Goal: Task Accomplishment & Management: Manage account settings

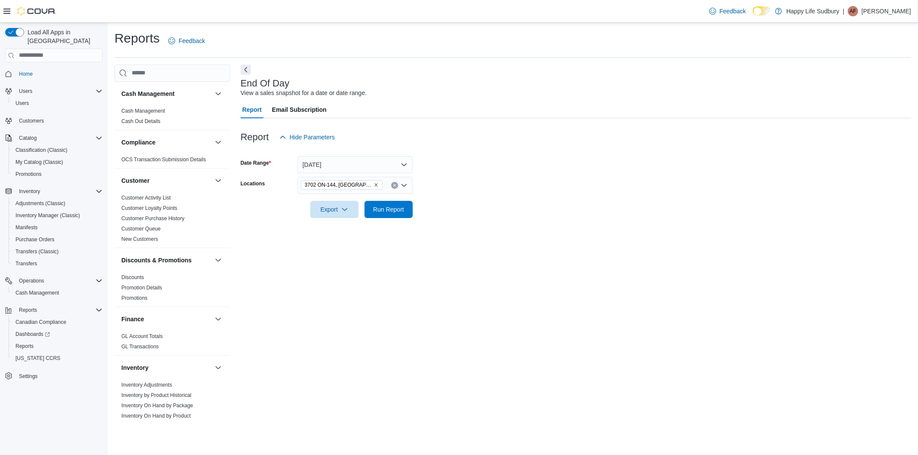
scroll to position [478, 0]
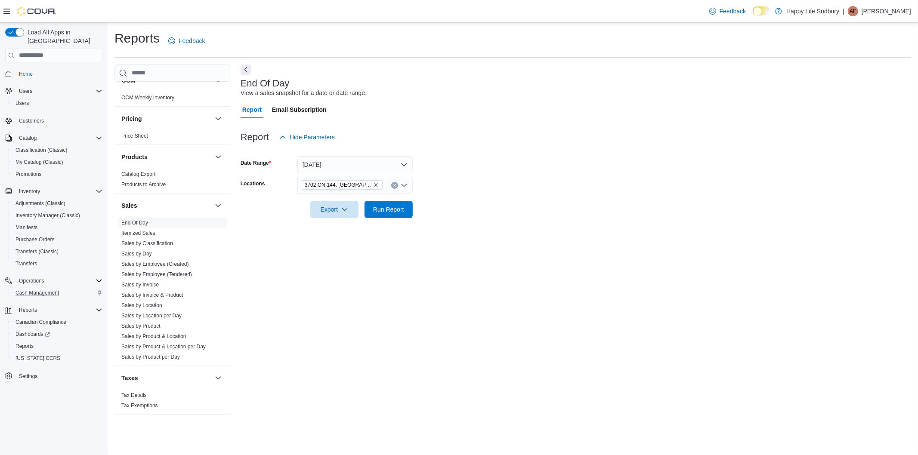
click at [69, 288] on div "Cash Management" at bounding box center [57, 293] width 90 height 10
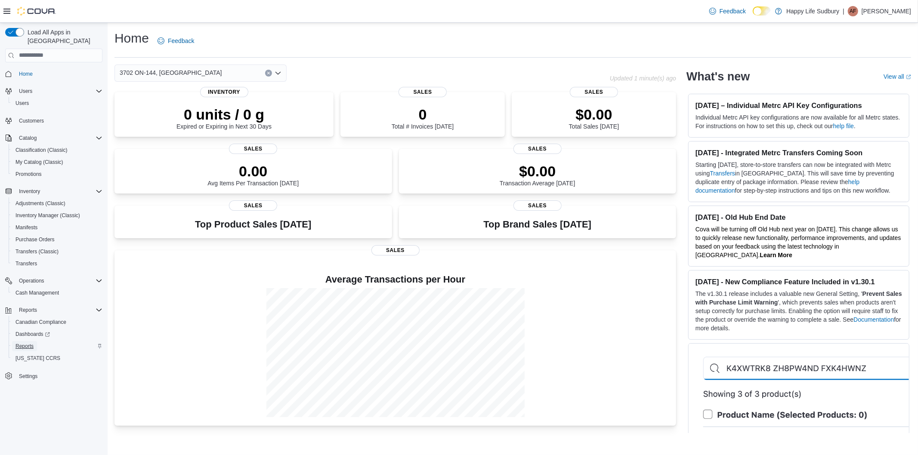
click at [32, 343] on span "Reports" at bounding box center [24, 346] width 18 height 7
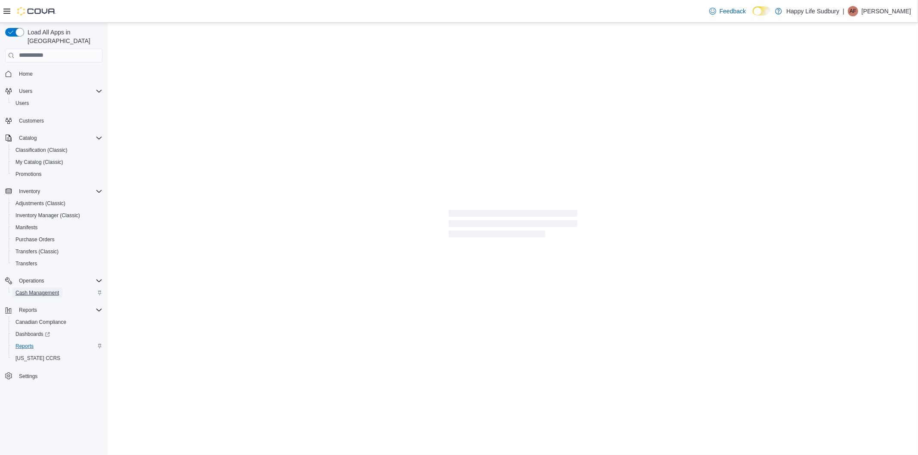
click at [43, 290] on span "Cash Management" at bounding box center [36, 293] width 43 height 7
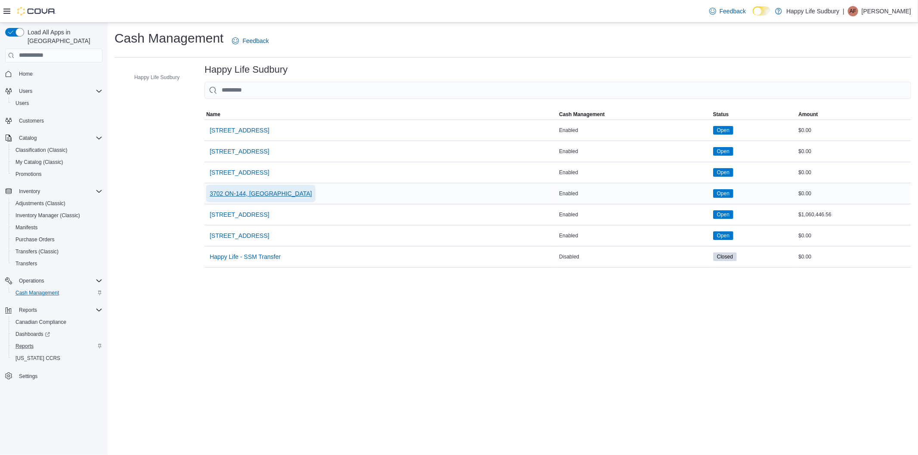
click at [225, 197] on span "3702 ON-144, Chelmsford" at bounding box center [261, 193] width 102 height 9
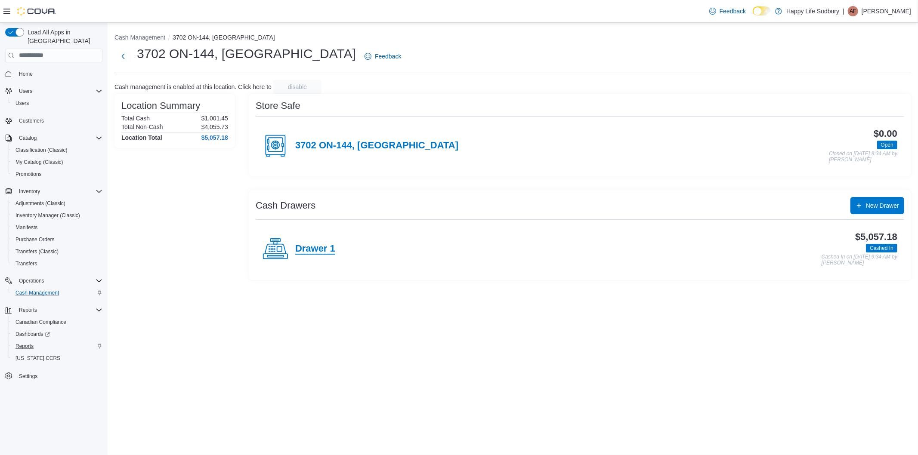
click at [316, 245] on h4 "Drawer 1" at bounding box center [315, 249] width 40 height 11
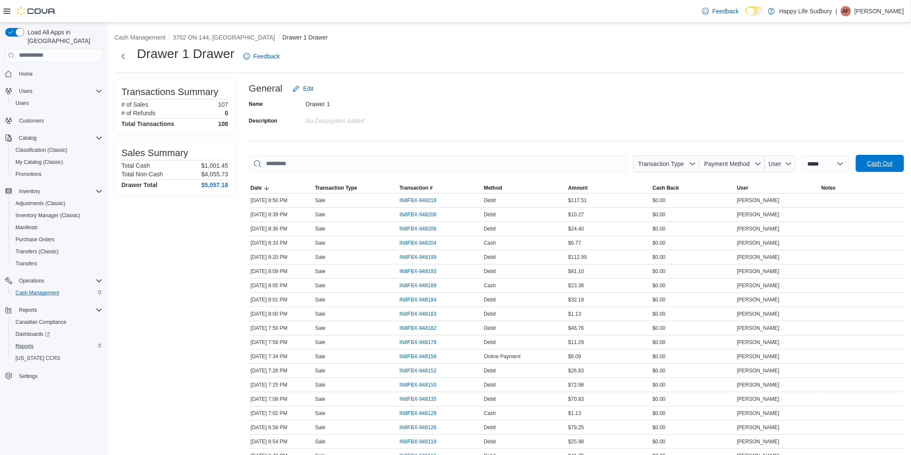
click at [891, 168] on span "Cash Out" at bounding box center [880, 163] width 38 height 17
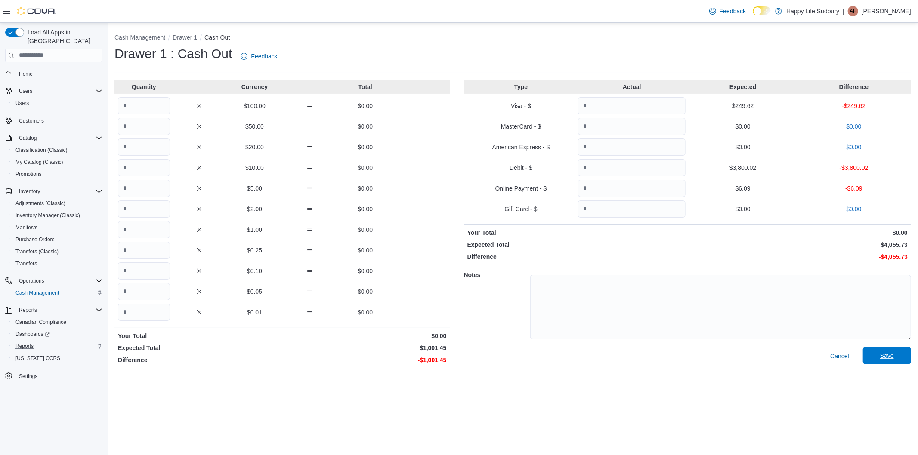
click at [902, 354] on span "Save" at bounding box center [887, 355] width 38 height 17
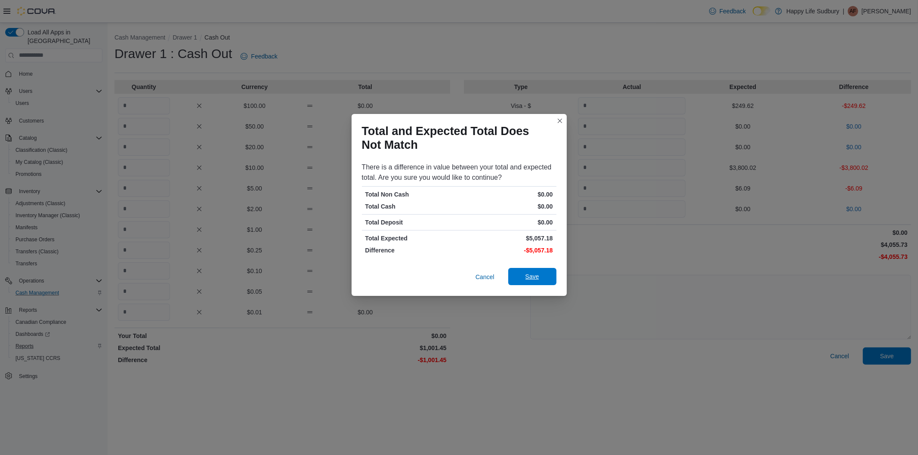
click at [521, 280] on span "Save" at bounding box center [532, 276] width 38 height 17
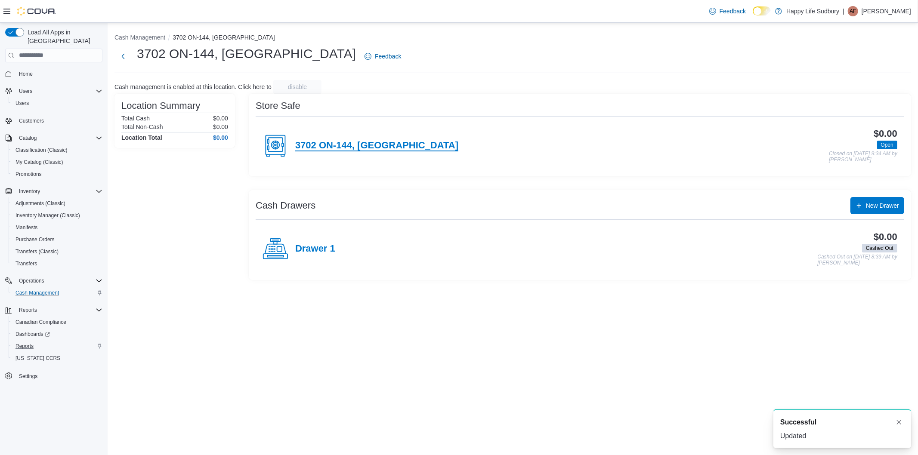
click at [329, 147] on h4 "3702 ON-144, Chelmsford" at bounding box center [376, 145] width 163 height 11
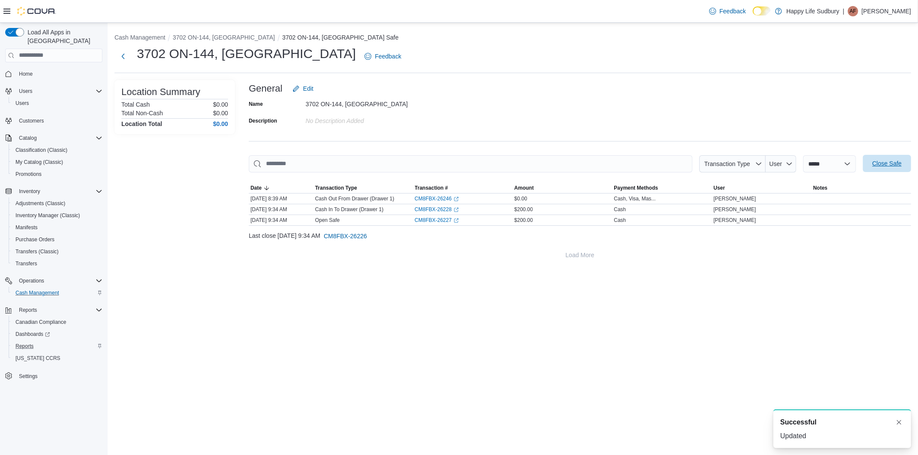
click at [897, 164] on span "Close Safe" at bounding box center [886, 163] width 29 height 9
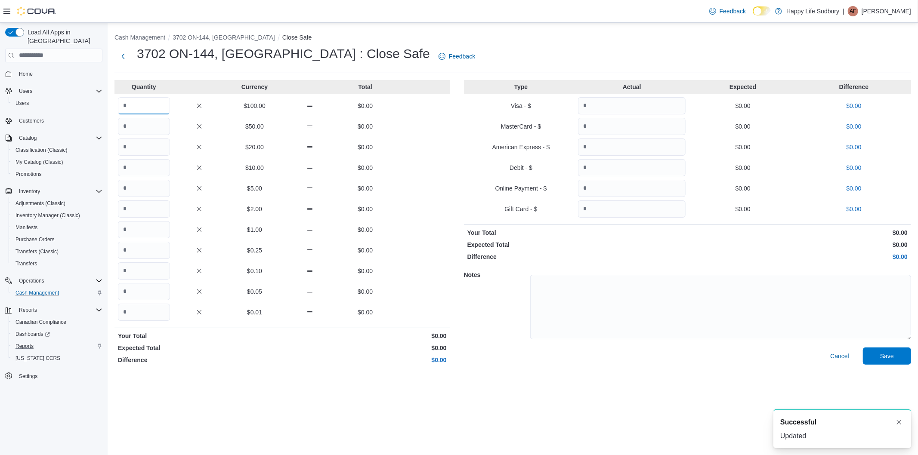
click at [137, 106] on input "Quantity" at bounding box center [144, 105] width 52 height 17
type input "*"
click at [886, 353] on span "Save" at bounding box center [887, 356] width 14 height 9
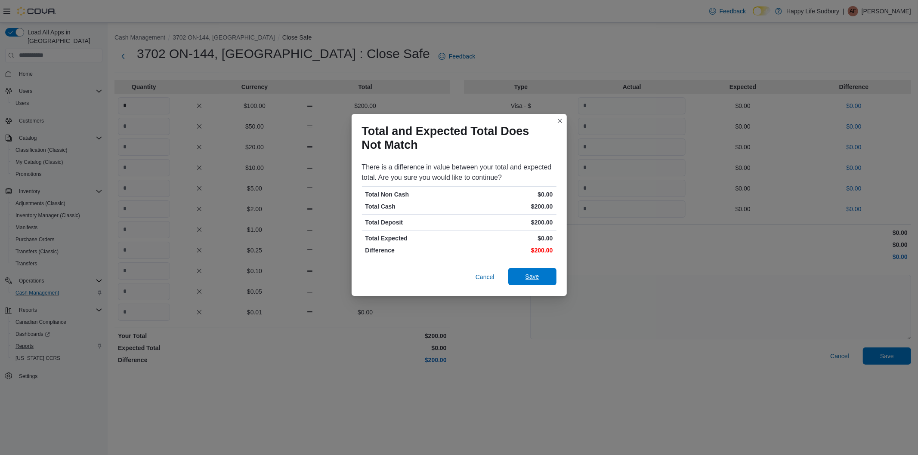
click at [538, 278] on span "Save" at bounding box center [532, 276] width 14 height 9
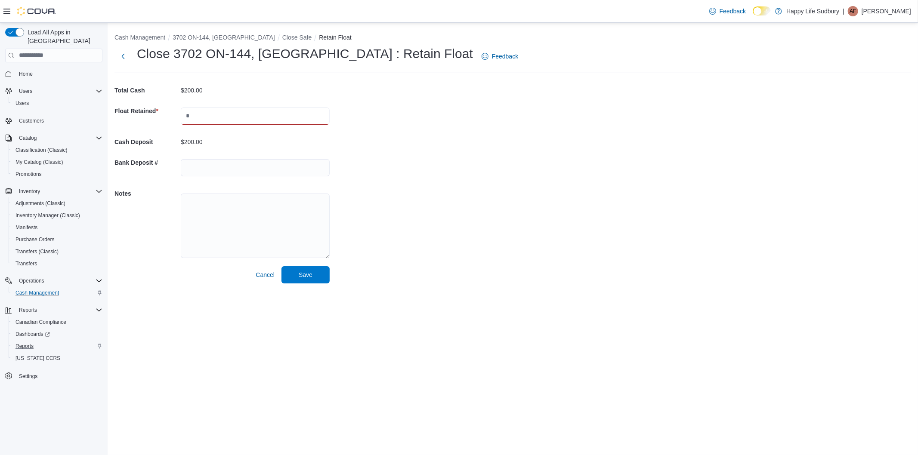
click at [205, 113] on input "text" at bounding box center [255, 116] width 149 height 17
type input "***"
click at [301, 276] on span "Save" at bounding box center [306, 274] width 14 height 9
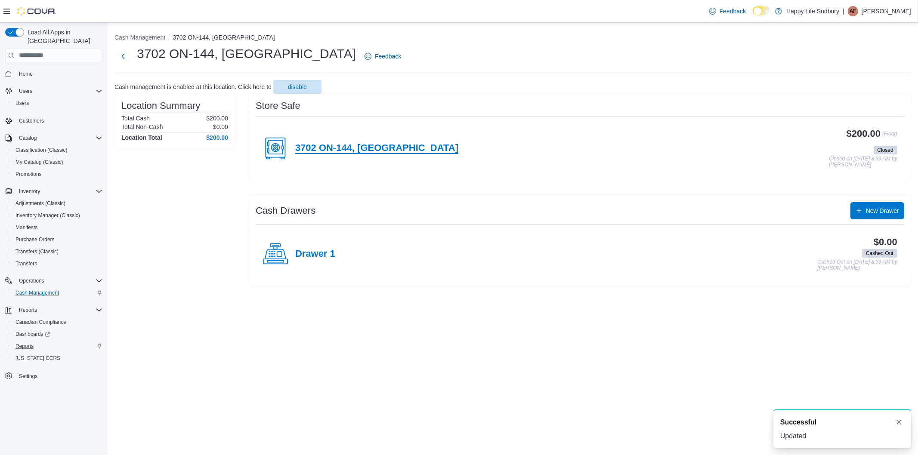
click at [331, 143] on h4 "3702 ON-144, Chelmsford" at bounding box center [376, 148] width 163 height 11
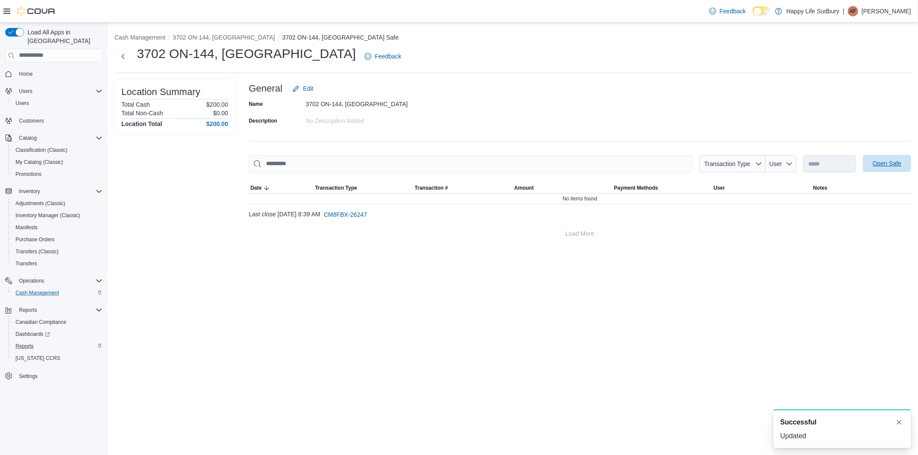
click at [883, 162] on span "Open Safe" at bounding box center [887, 163] width 29 height 9
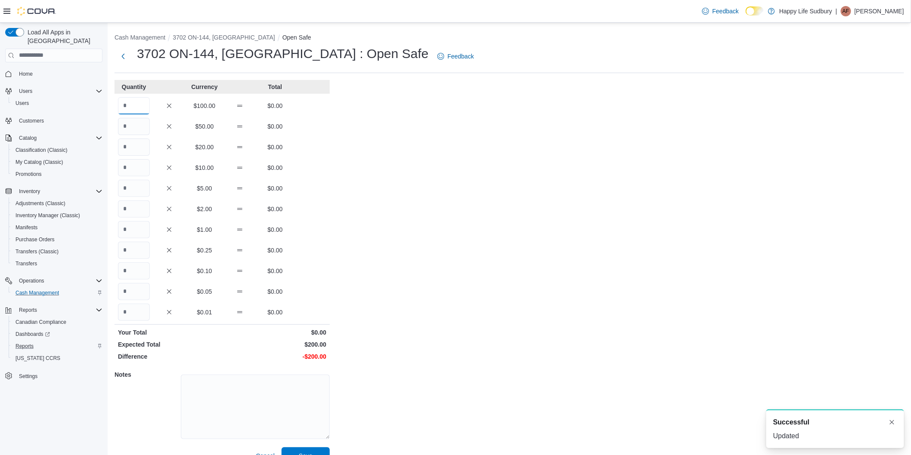
click at [137, 104] on input "Quantity" at bounding box center [134, 105] width 32 height 17
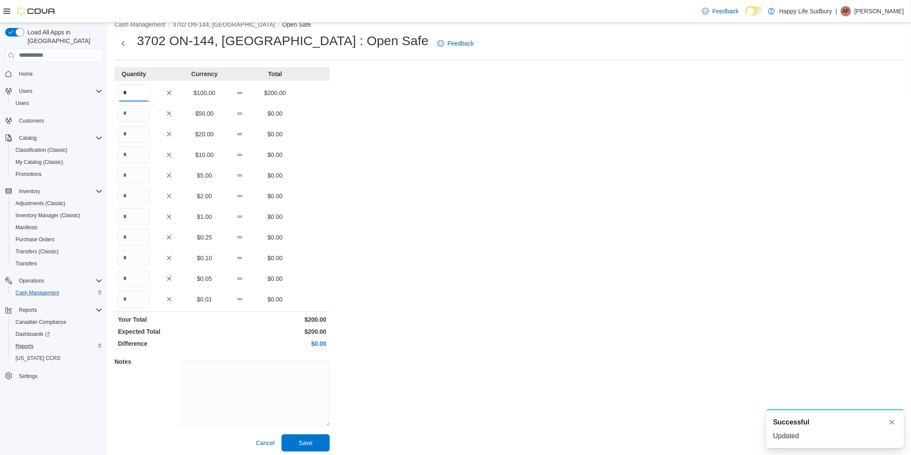
scroll to position [16, 0]
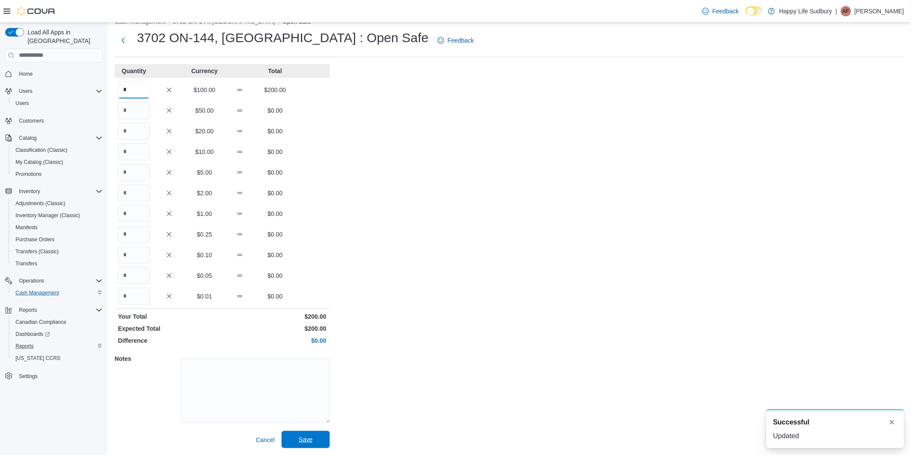
type input "*"
click at [300, 447] on span "Save" at bounding box center [306, 439] width 38 height 17
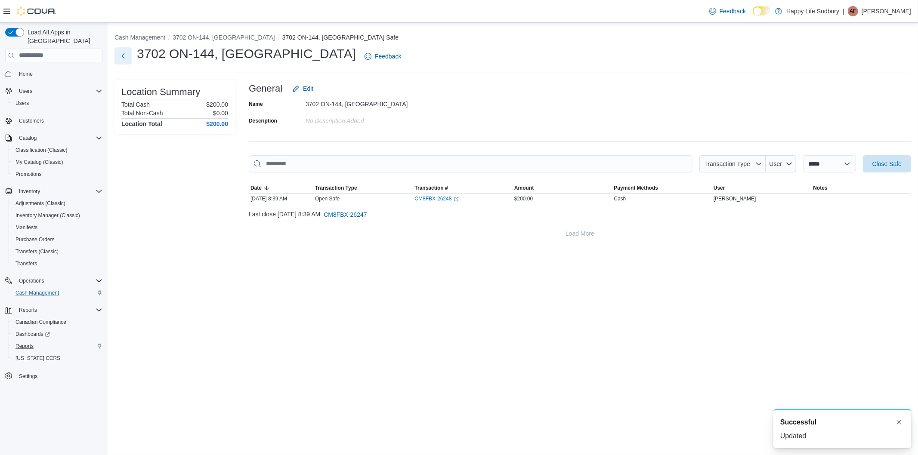
click at [123, 61] on button "Next" at bounding box center [122, 55] width 17 height 17
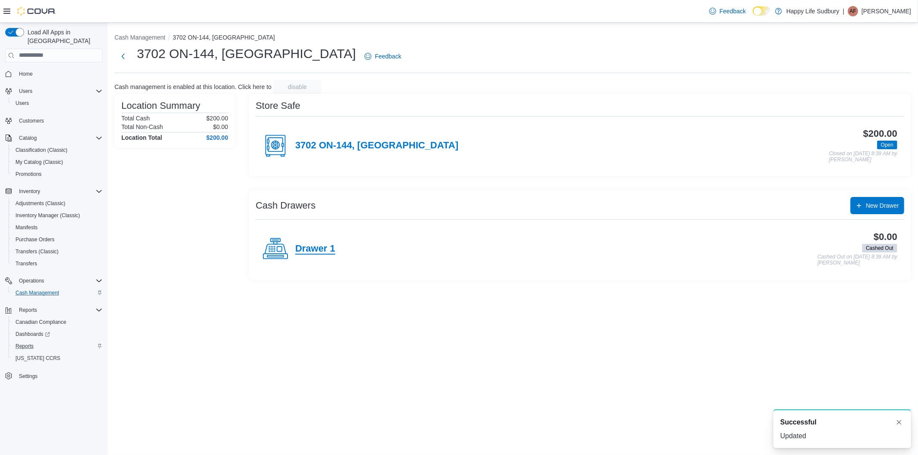
click at [313, 248] on h4 "Drawer 1" at bounding box center [315, 249] width 40 height 11
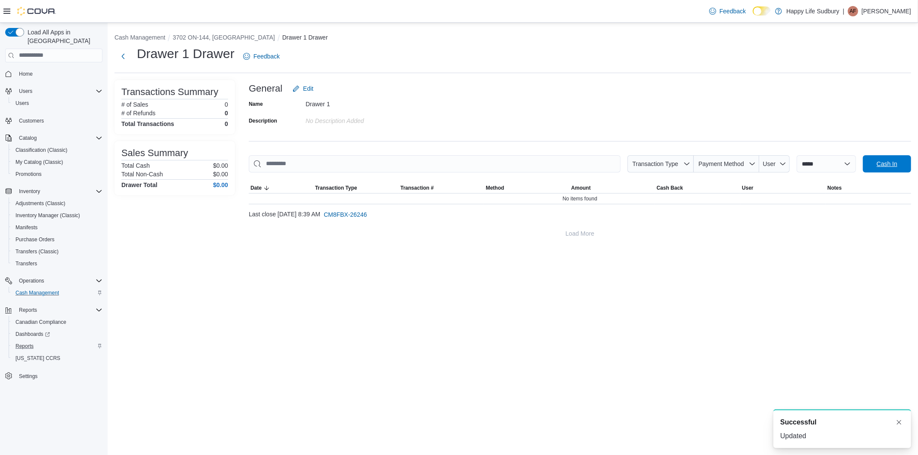
drag, startPoint x: 898, startPoint y: 161, endPoint x: 885, endPoint y: 157, distance: 13.6
click at [897, 161] on span "Cash In" at bounding box center [887, 163] width 38 height 17
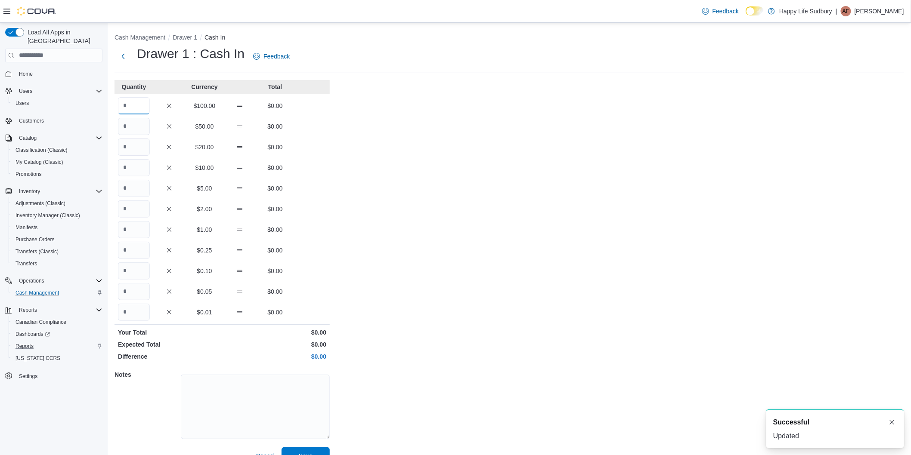
click at [130, 109] on input "Quantity" at bounding box center [134, 105] width 32 height 17
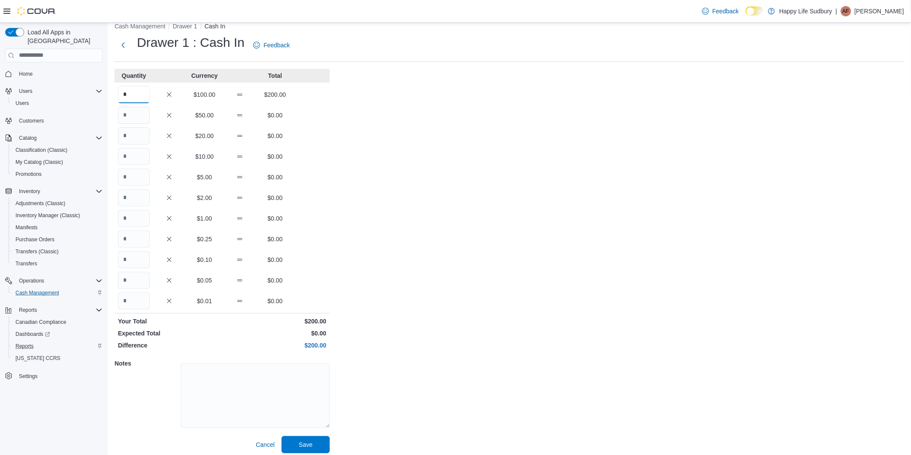
scroll to position [16, 0]
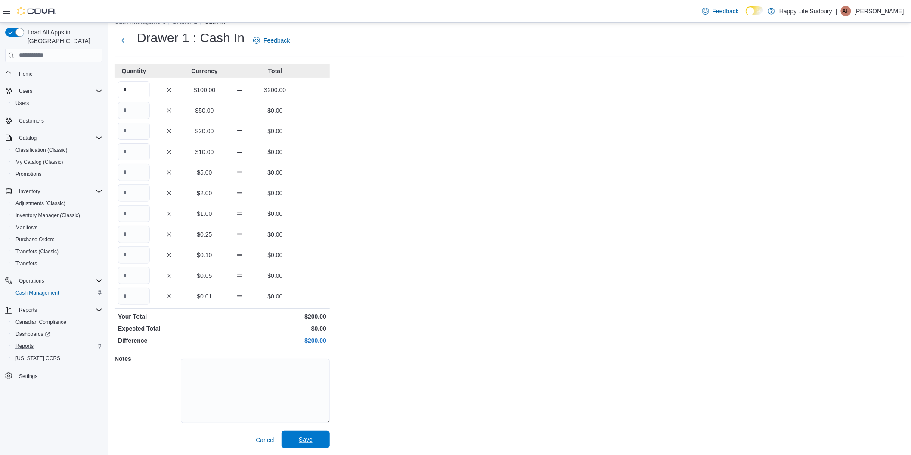
type input "*"
click at [306, 437] on span "Save" at bounding box center [306, 439] width 14 height 9
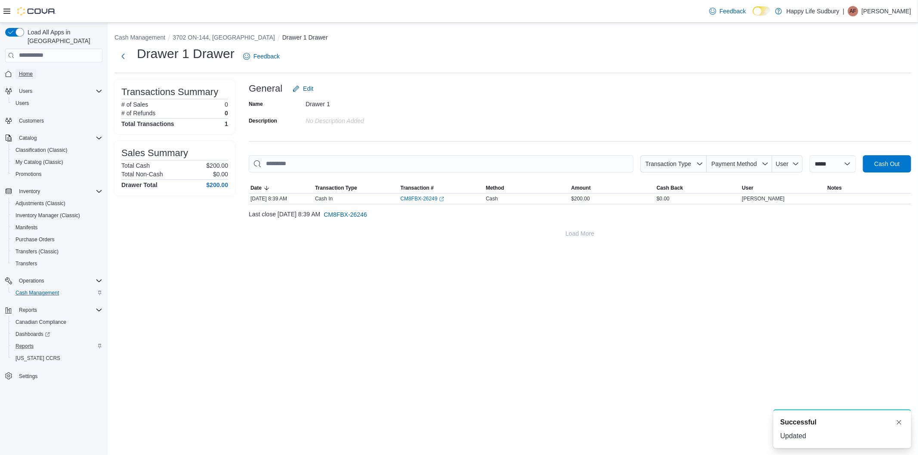
click at [25, 71] on span "Home" at bounding box center [26, 74] width 14 height 7
